Goal: Transaction & Acquisition: Purchase product/service

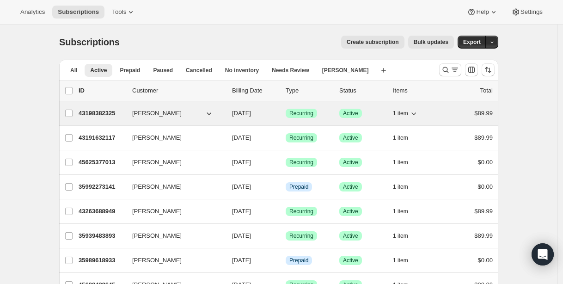
click at [104, 114] on p "43198382325" at bounding box center [102, 113] width 46 height 9
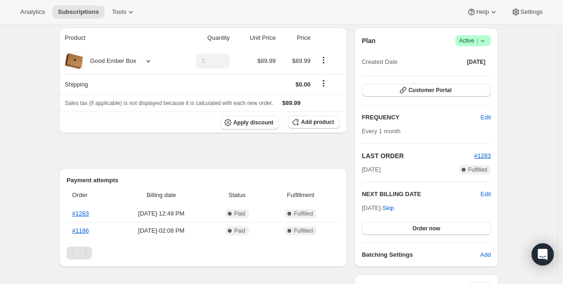
scroll to position [169, 0]
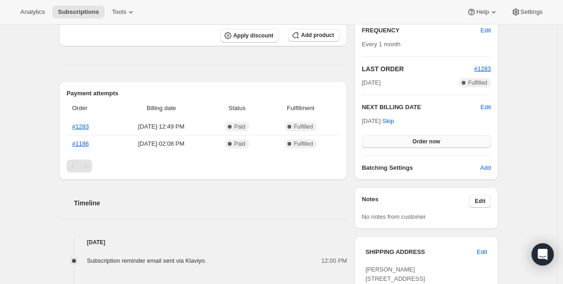
click at [426, 144] on span "Order now" at bounding box center [426, 141] width 28 height 7
click at [426, 144] on span "Click to confirm" at bounding box center [426, 141] width 42 height 7
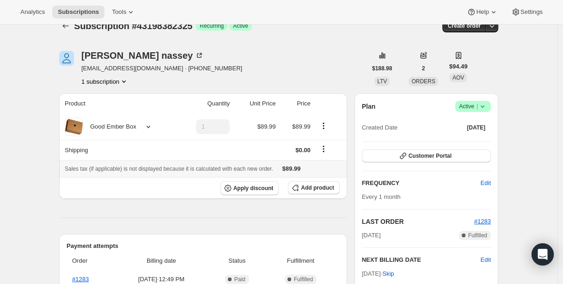
scroll to position [0, 0]
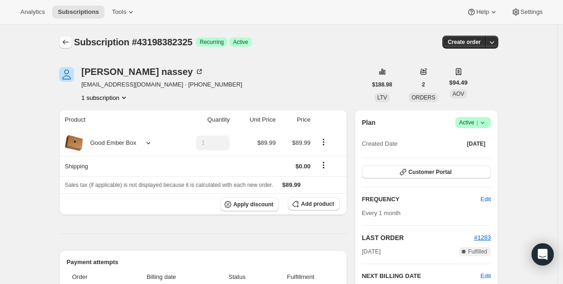
click at [67, 41] on icon "Subscriptions" at bounding box center [66, 42] width 6 height 5
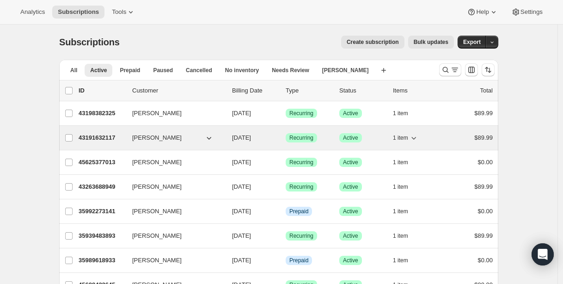
click at [98, 140] on p "43191632117" at bounding box center [102, 137] width 46 height 9
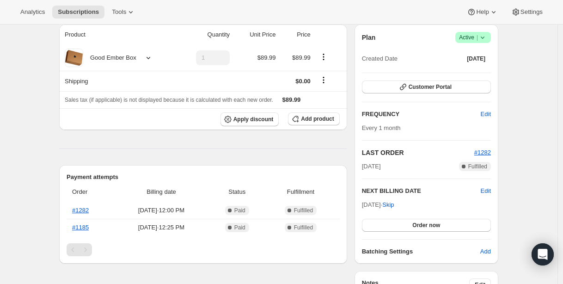
scroll to position [85, 0]
click at [387, 227] on button "Order now" at bounding box center [426, 224] width 129 height 13
click at [387, 227] on button "Click to confirm" at bounding box center [426, 224] width 129 height 13
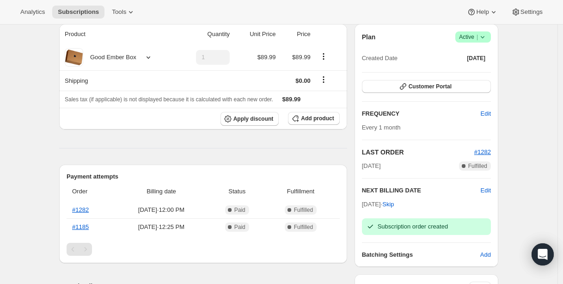
click at [45, 159] on div "Subscription #43191632117. This page is ready Subscription #43191632117 Success…" at bounding box center [278, 255] width 557 height 633
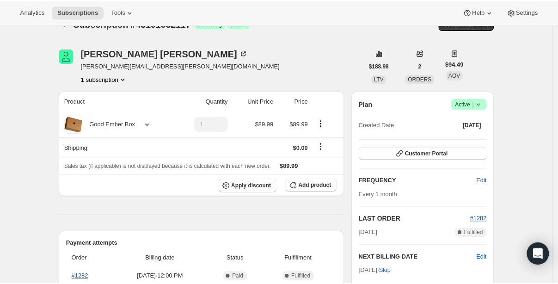
scroll to position [0, 0]
